Goal: Answer question/provide support: Share knowledge or assist other users

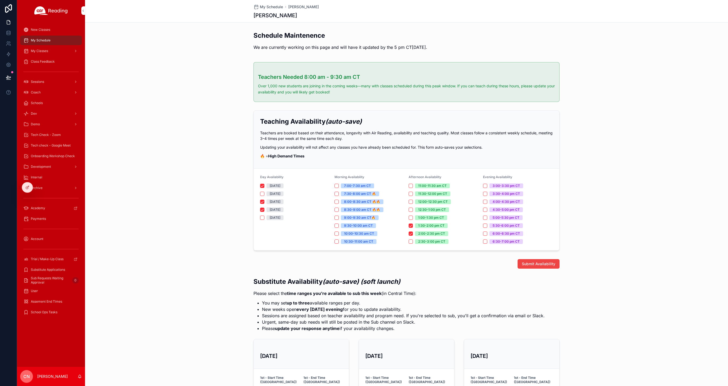
scroll to position [395, 0]
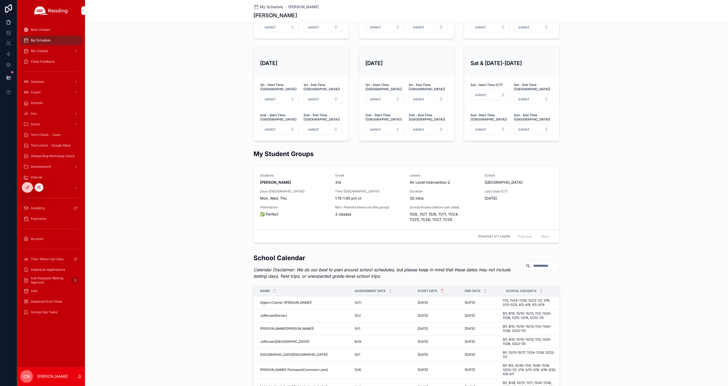
click at [39, 187] on icon at bounding box center [39, 187] width 4 height 4
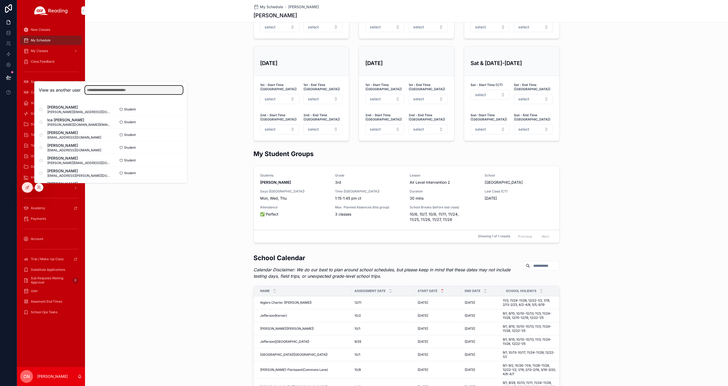
click at [129, 88] on input "text" at bounding box center [134, 90] width 98 height 8
type input "******"
click at [175, 110] on button "Select" at bounding box center [176, 109] width 14 height 8
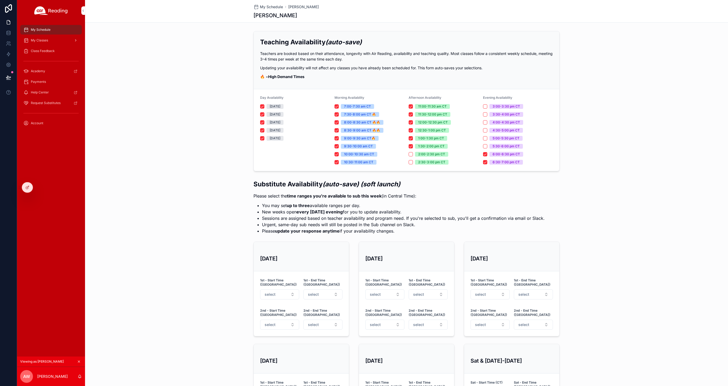
click at [46, 41] on span "My Classes" at bounding box center [39, 40] width 17 height 4
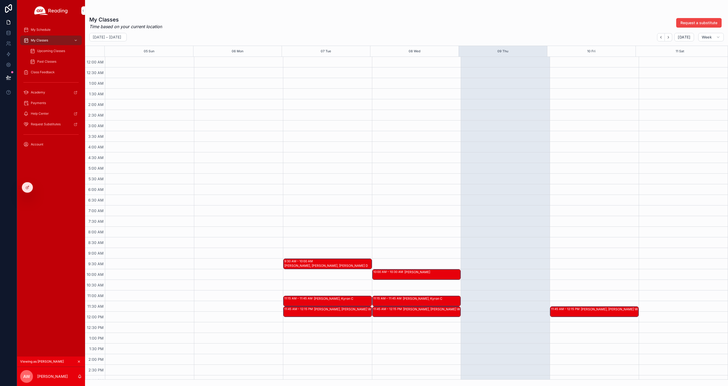
click at [40, 50] on span "Upcoming Classes" at bounding box center [51, 51] width 28 height 4
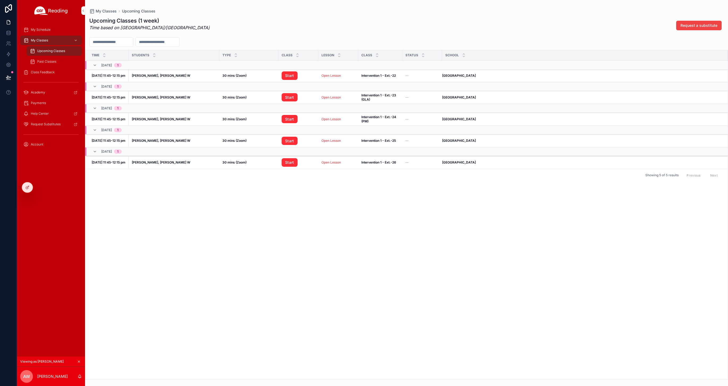
click at [45, 63] on span "Past Classes" at bounding box center [46, 61] width 19 height 4
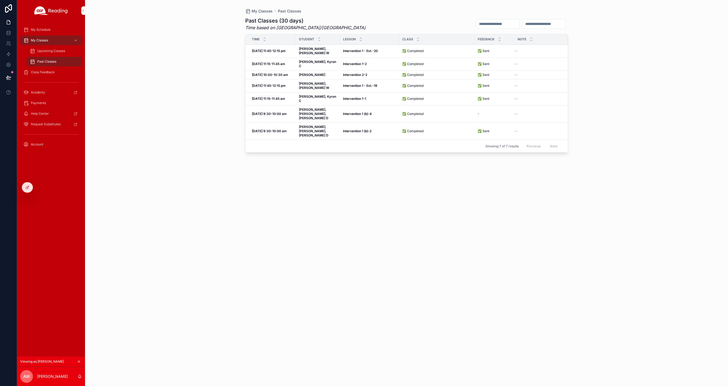
click at [45, 49] on span "Upcoming Classes" at bounding box center [51, 51] width 28 height 4
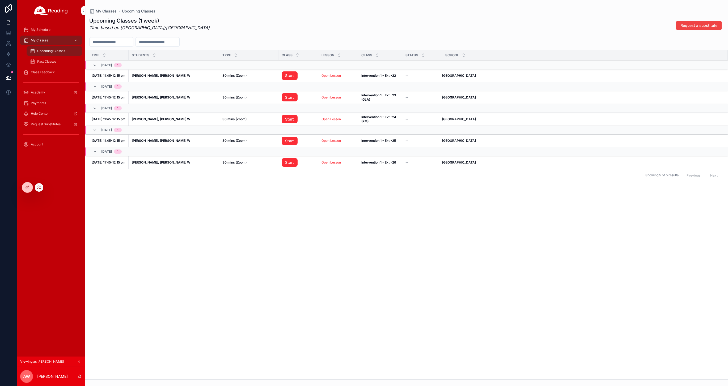
click at [38, 187] on icon at bounding box center [38, 186] width 1 height 1
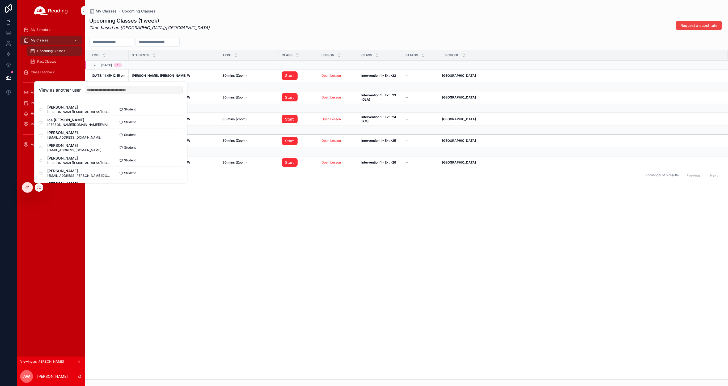
click at [106, 94] on div "View as another user" at bounding box center [111, 90] width 152 height 17
click at [104, 91] on input "text" at bounding box center [134, 90] width 98 height 8
type input "*"
type input "********"
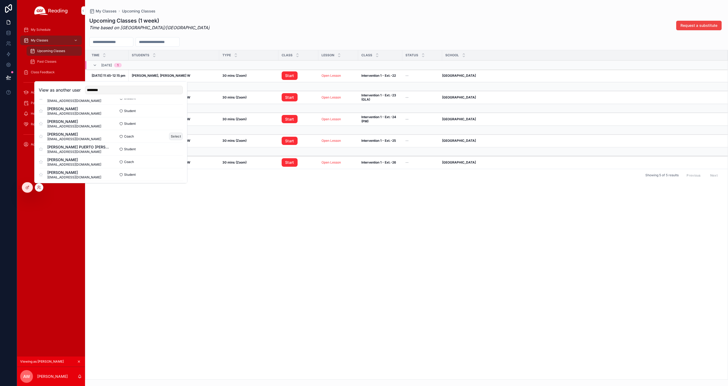
click at [169, 137] on button "Select" at bounding box center [176, 137] width 14 height 8
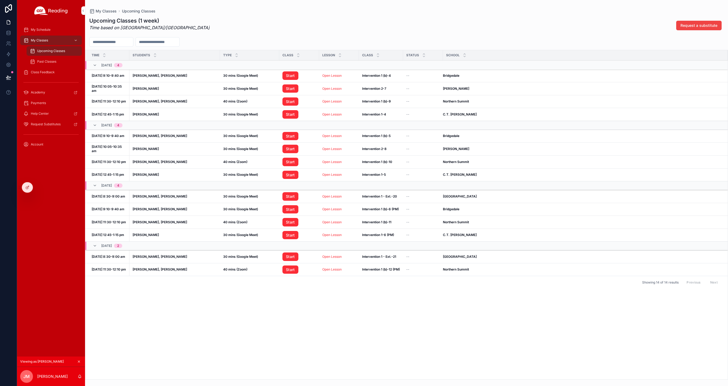
click at [39, 72] on span "Class Feedback" at bounding box center [43, 72] width 24 height 4
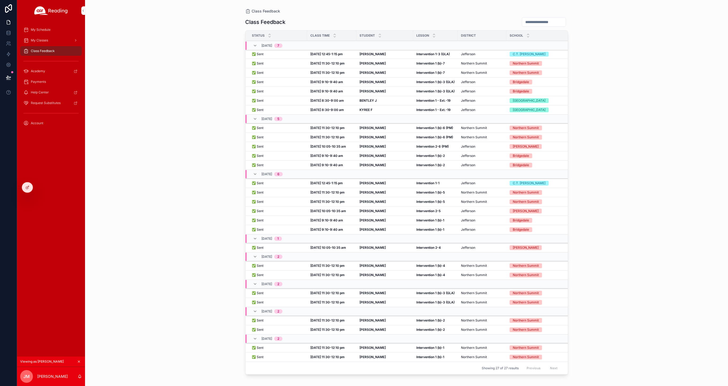
click at [370, 63] on strong "Andrew L" at bounding box center [372, 63] width 26 height 4
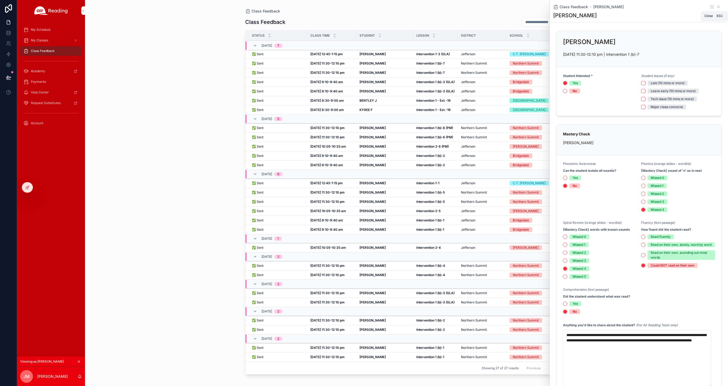
drag, startPoint x: 715, startPoint y: 6, endPoint x: 526, endPoint y: 38, distance: 191.2
click at [716, 6] on icon "scrollable content" at bounding box center [718, 7] width 4 height 4
